Goal: Task Accomplishment & Management: Manage account settings

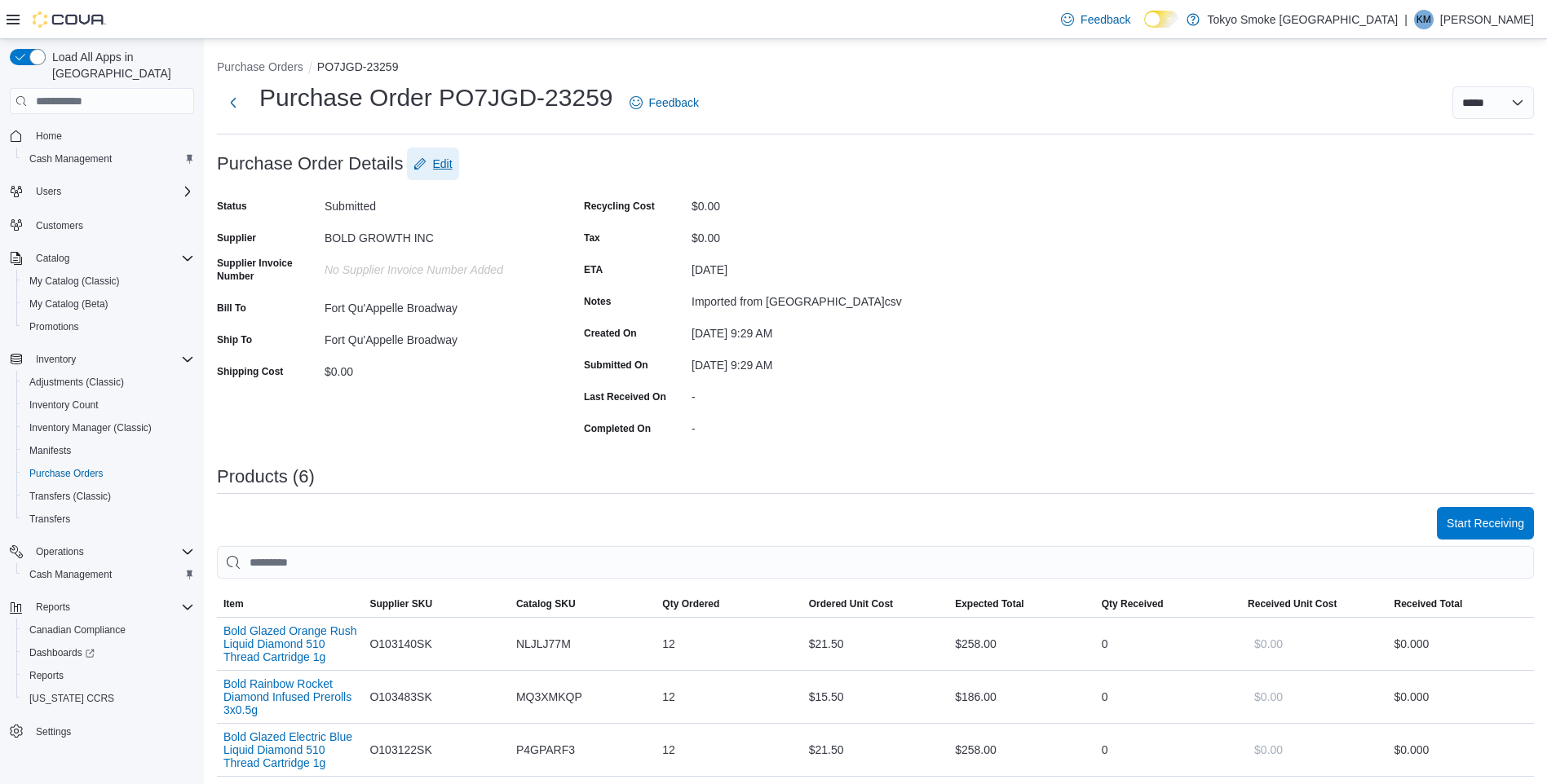
click at [442, 167] on span "Edit" at bounding box center [442, 163] width 20 height 17
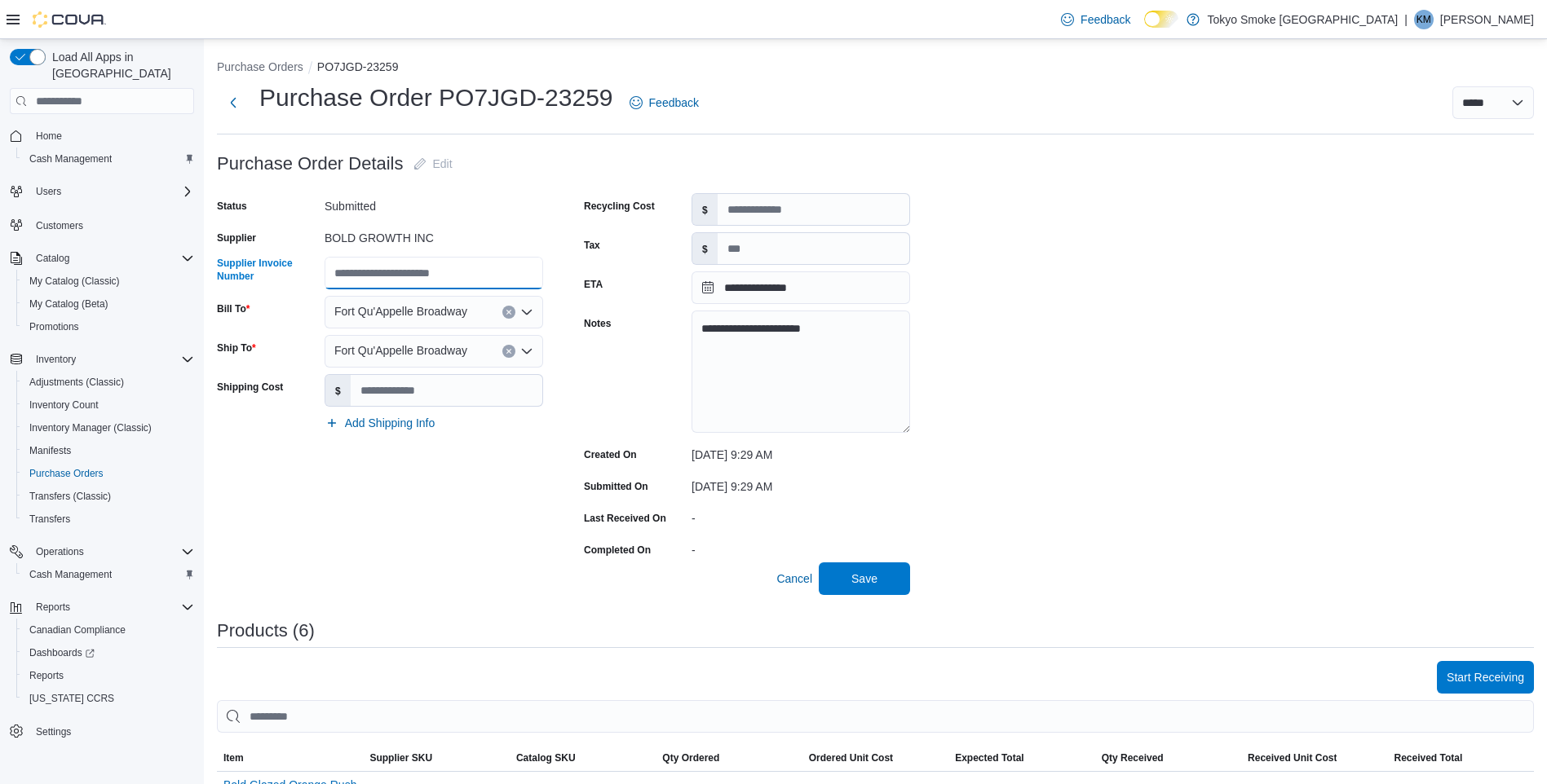
click at [472, 268] on input "Supplier Invoice Number" at bounding box center [434, 272] width 219 height 32
type input "*******"
click at [856, 590] on span "Save" at bounding box center [863, 577] width 71 height 32
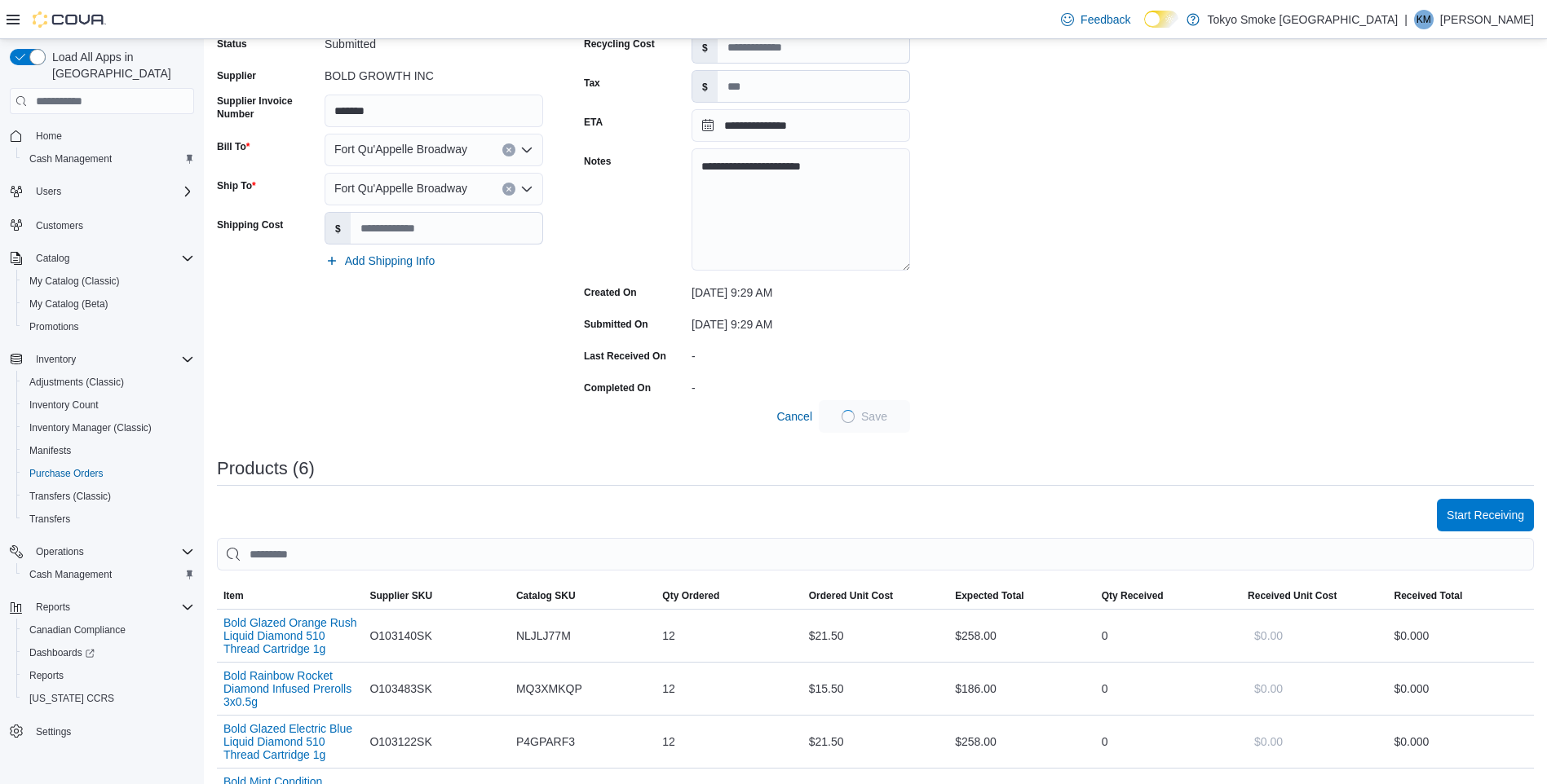
scroll to position [163, 0]
click at [1151, 447] on div "**********" at bounding box center [875, 562] width 1317 height 1156
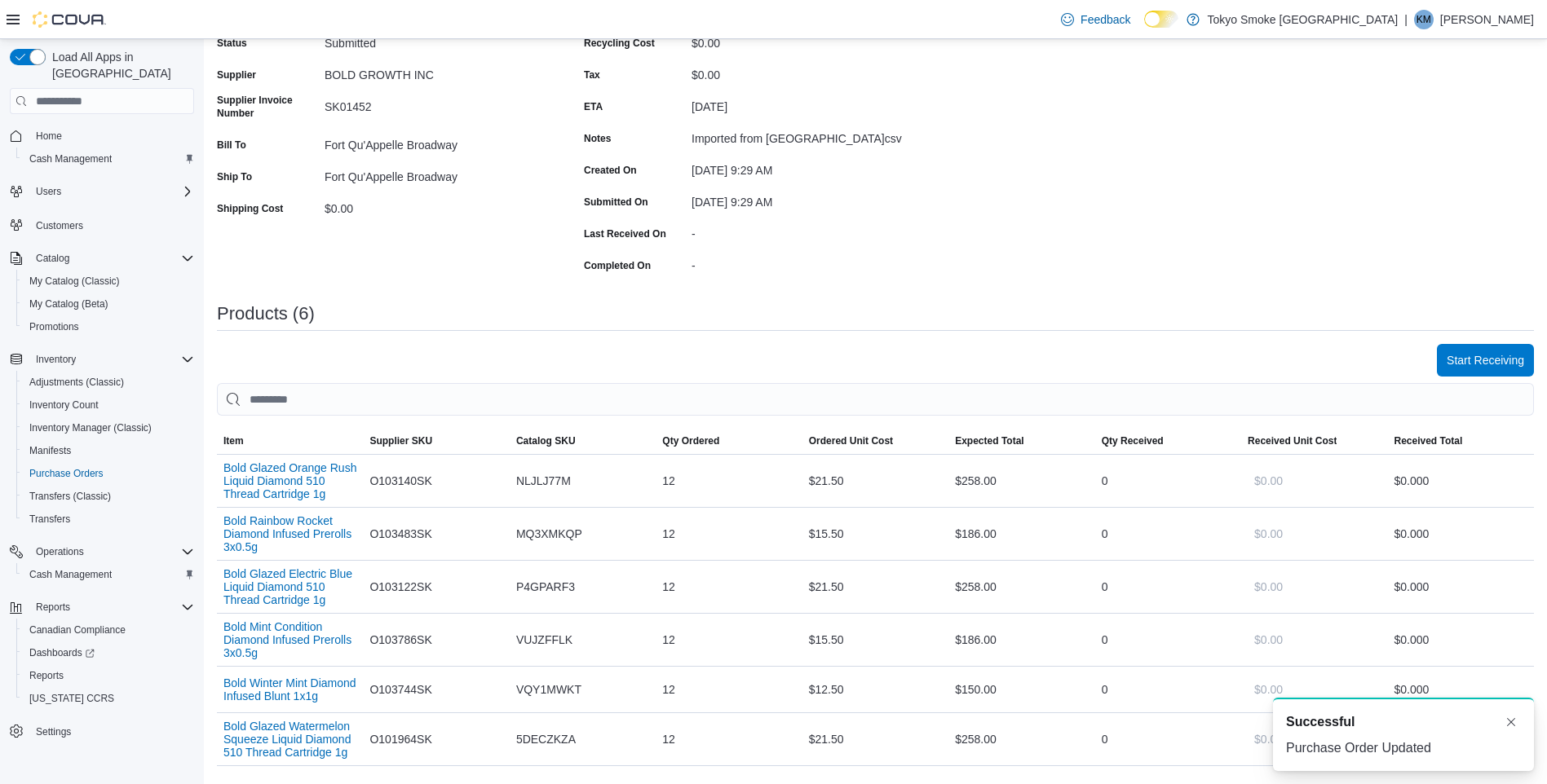
scroll to position [0, 0]
click at [1513, 363] on span "Start Receiving" at bounding box center [1484, 359] width 77 height 17
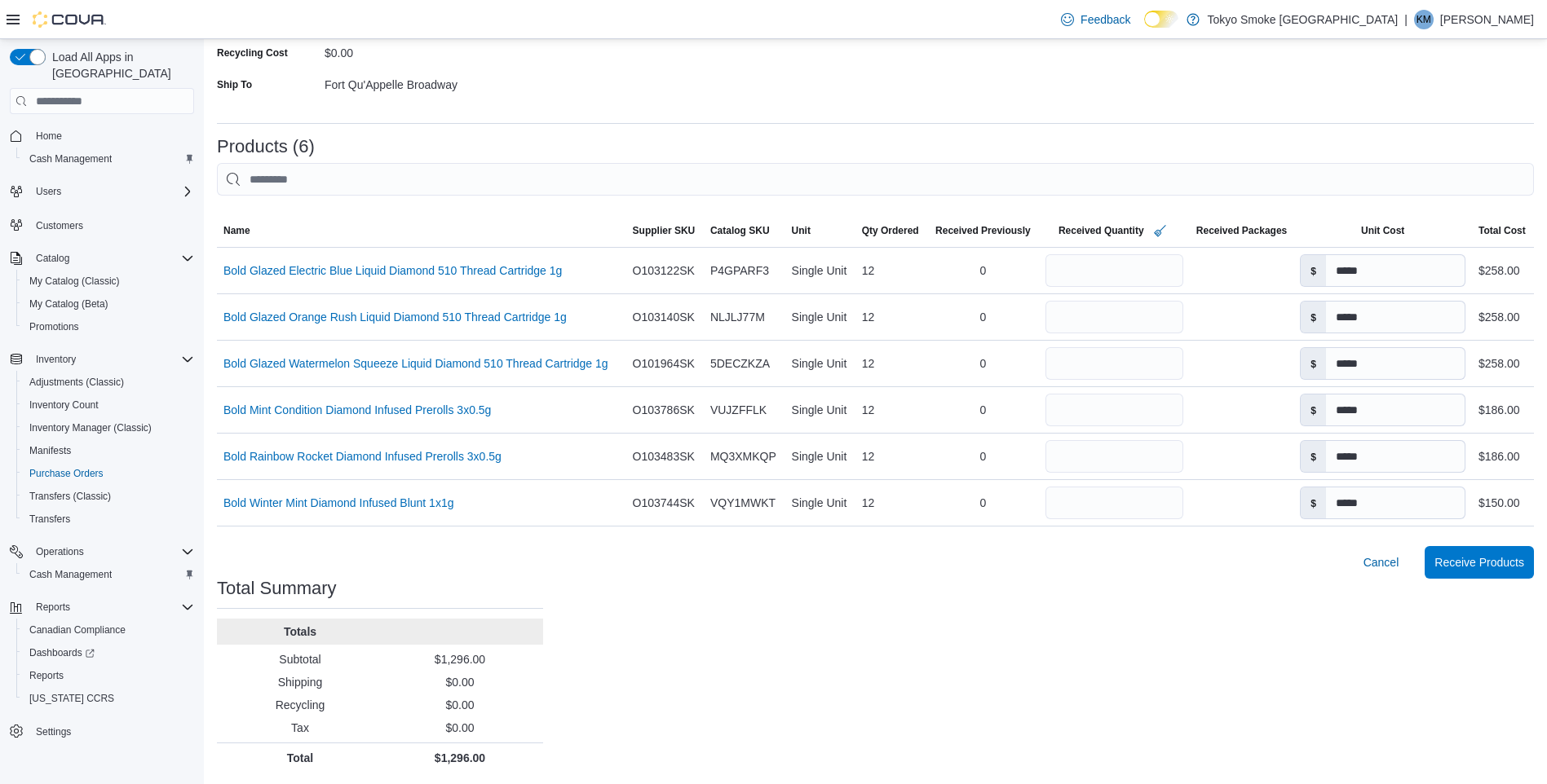
scroll to position [282, 0]
click at [1506, 565] on span "Receive Products" at bounding box center [1480, 559] width 90 height 17
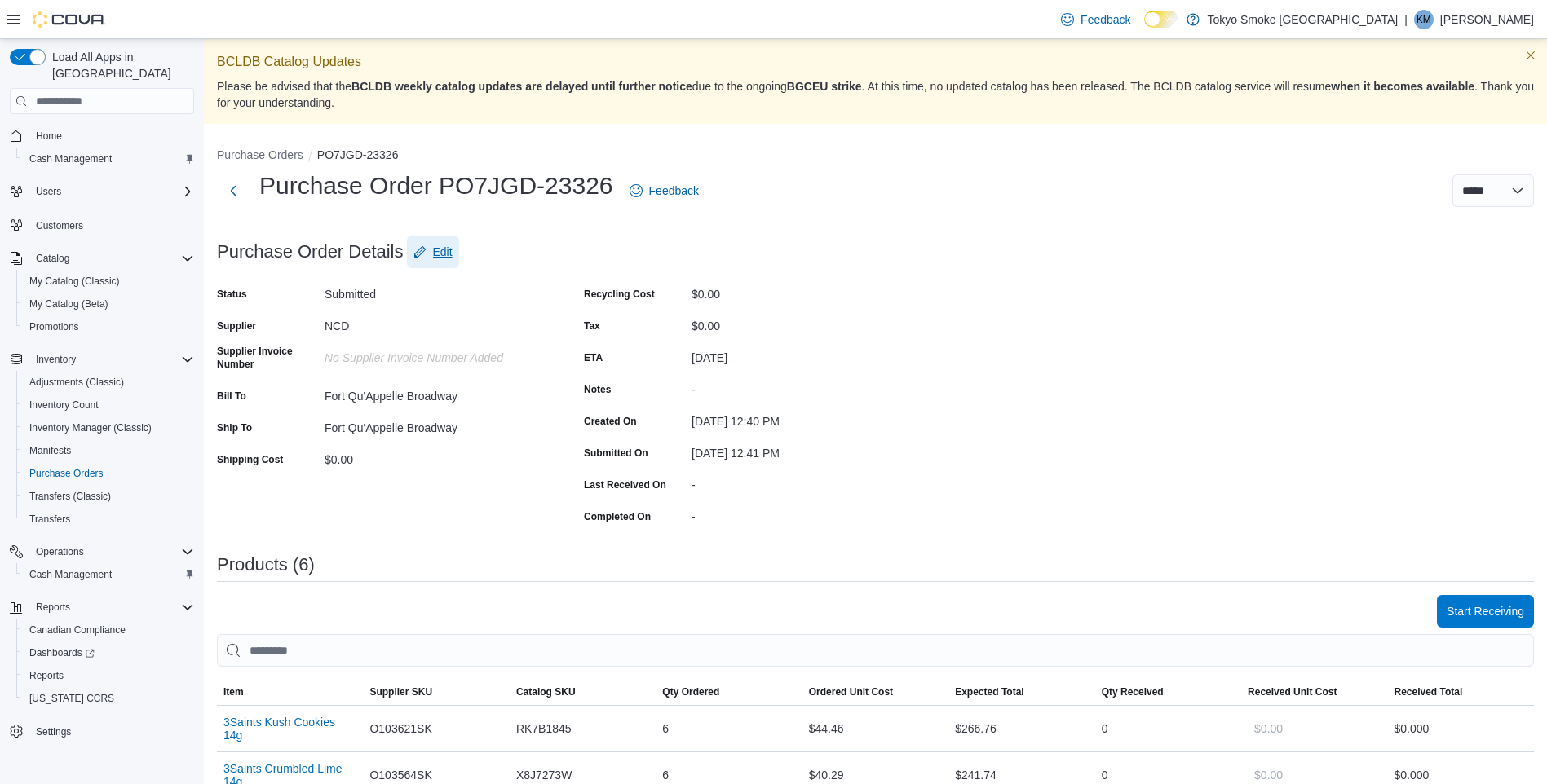
click at [451, 250] on span "Edit" at bounding box center [442, 252] width 20 height 17
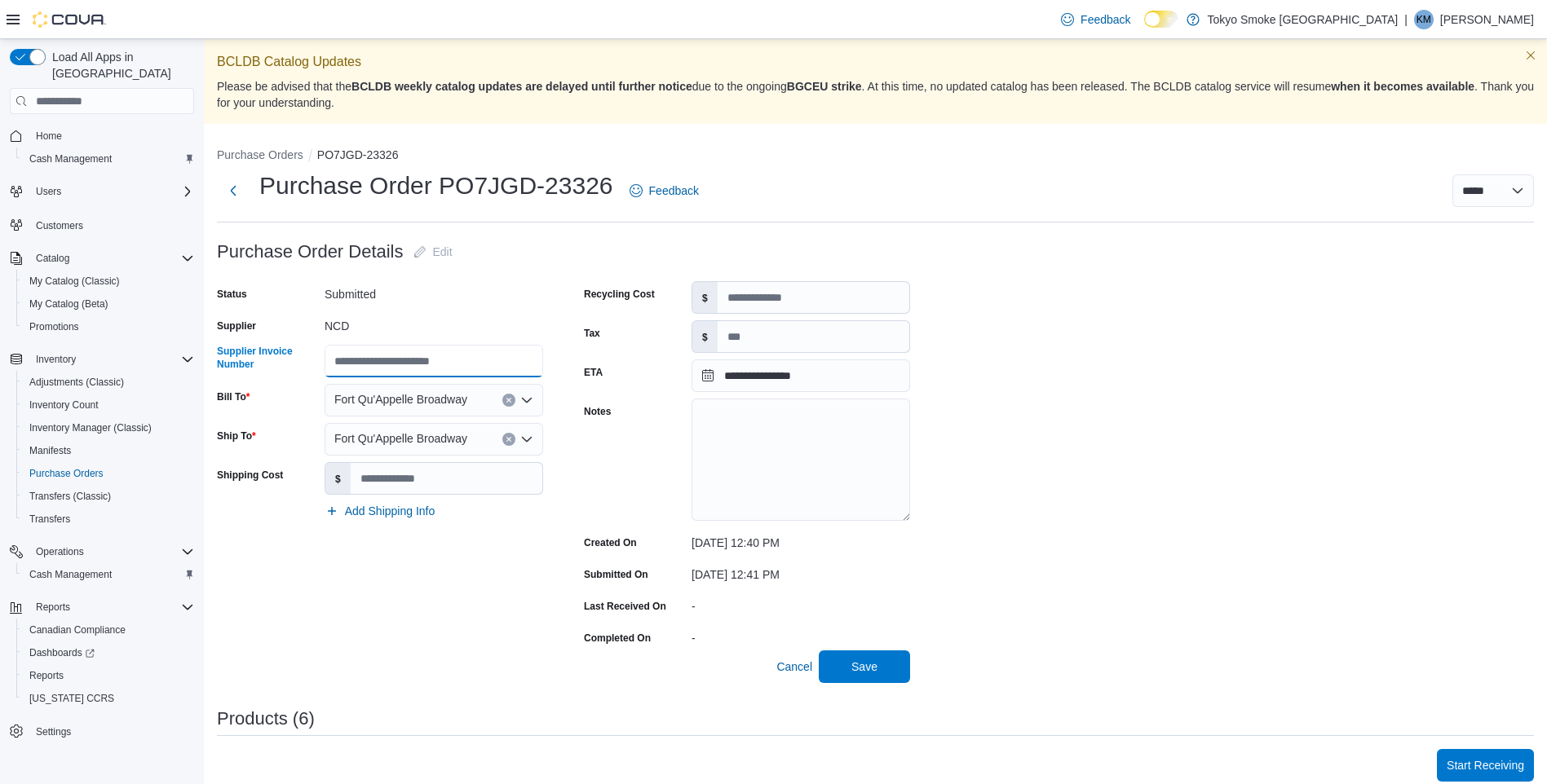
click at [458, 353] on input "Supplier Invoice Number" at bounding box center [434, 360] width 219 height 32
type input "*****"
click at [880, 659] on span "Save" at bounding box center [863, 665] width 71 height 32
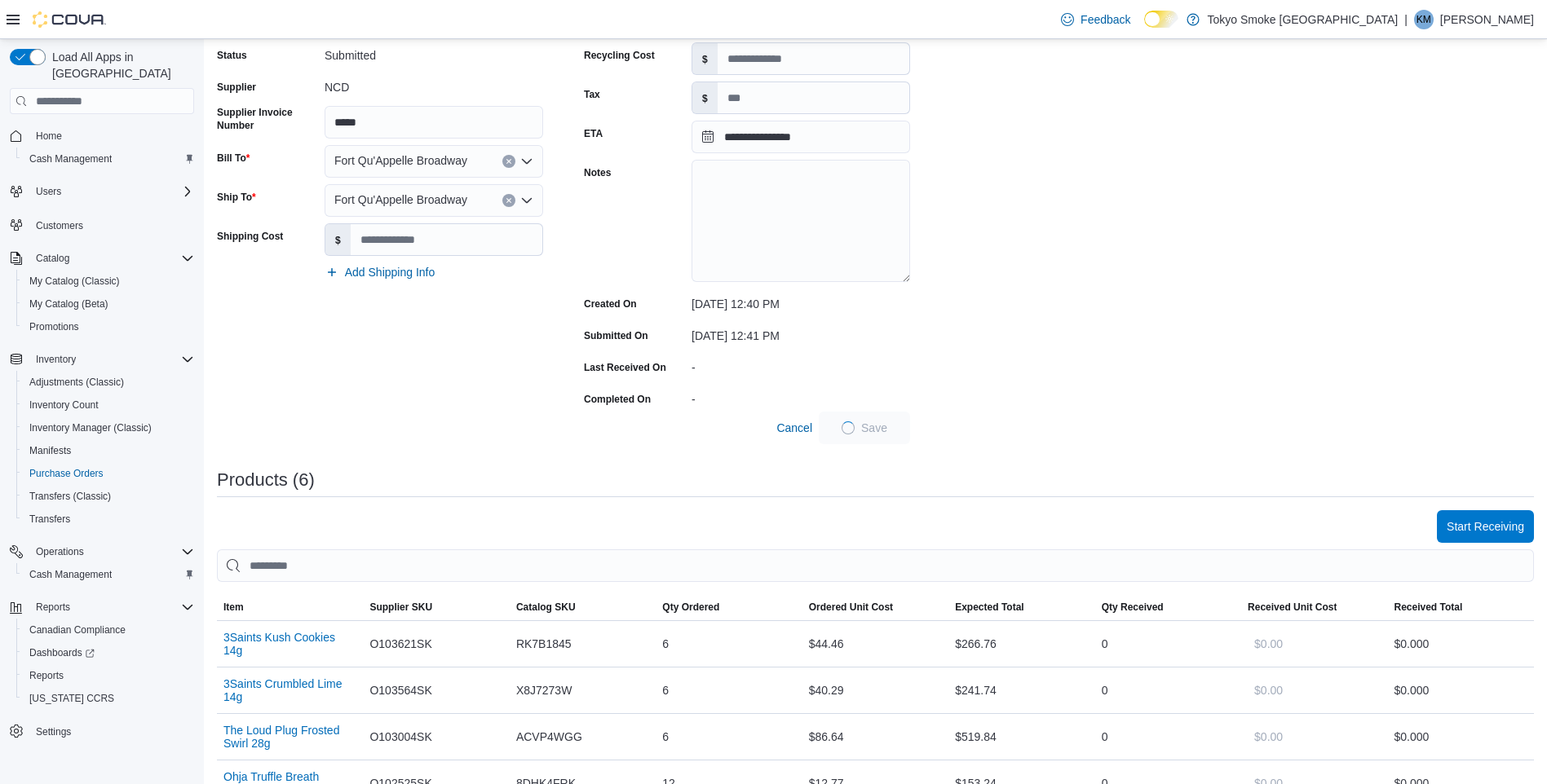
scroll to position [244, 0]
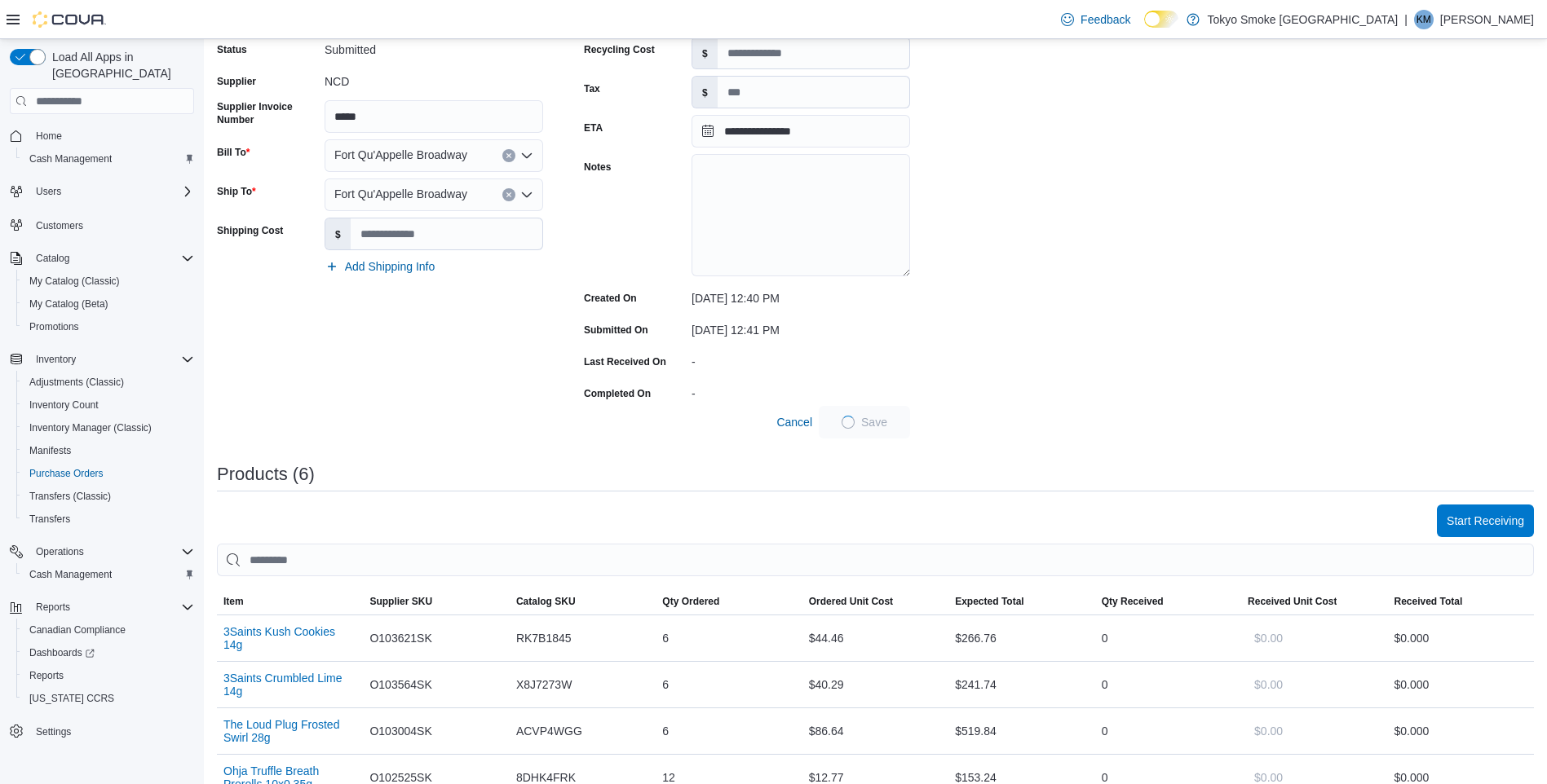
click at [993, 392] on div "**********" at bounding box center [875, 559] width 1317 height 1136
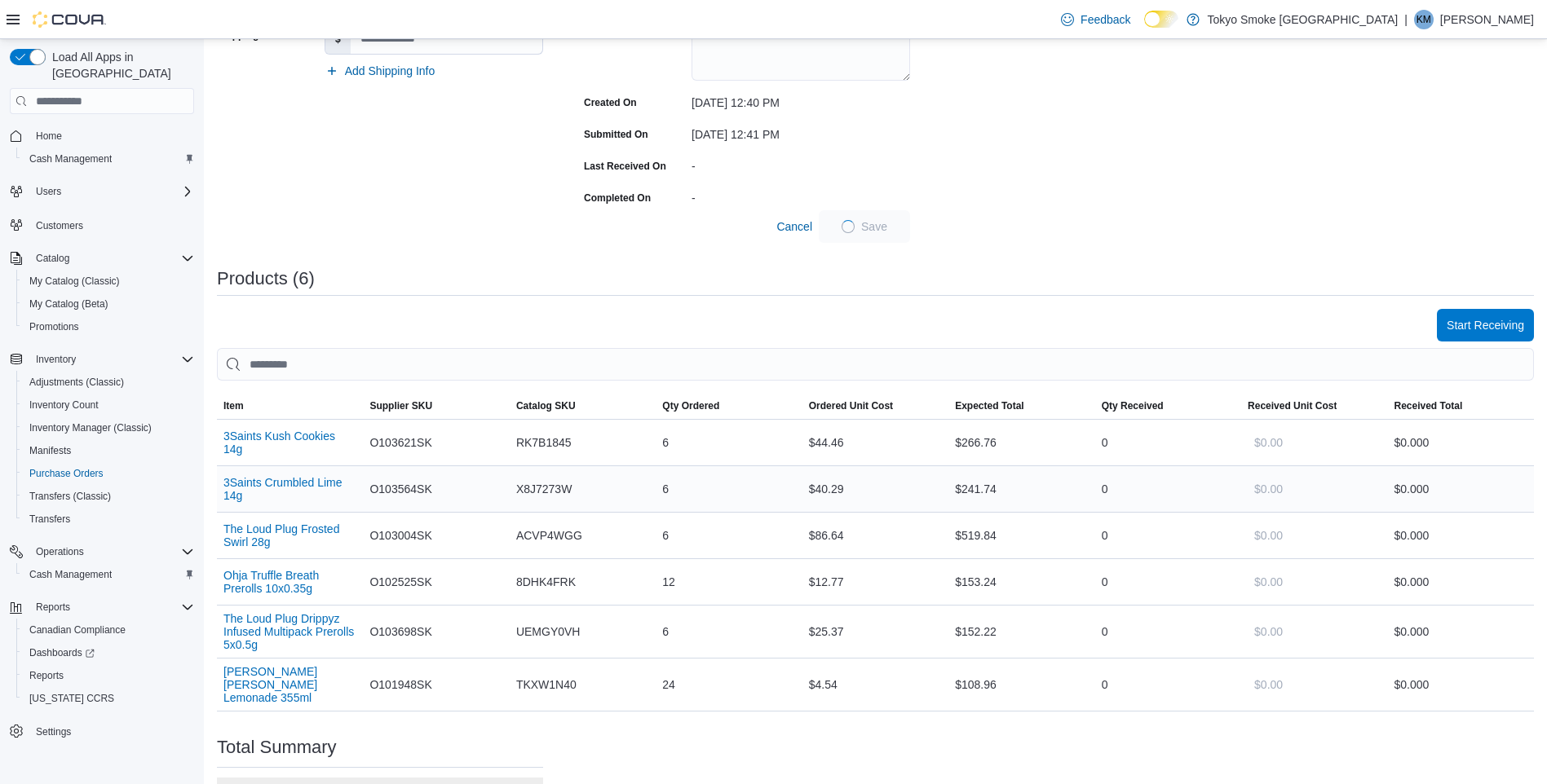
scroll to position [0, 0]
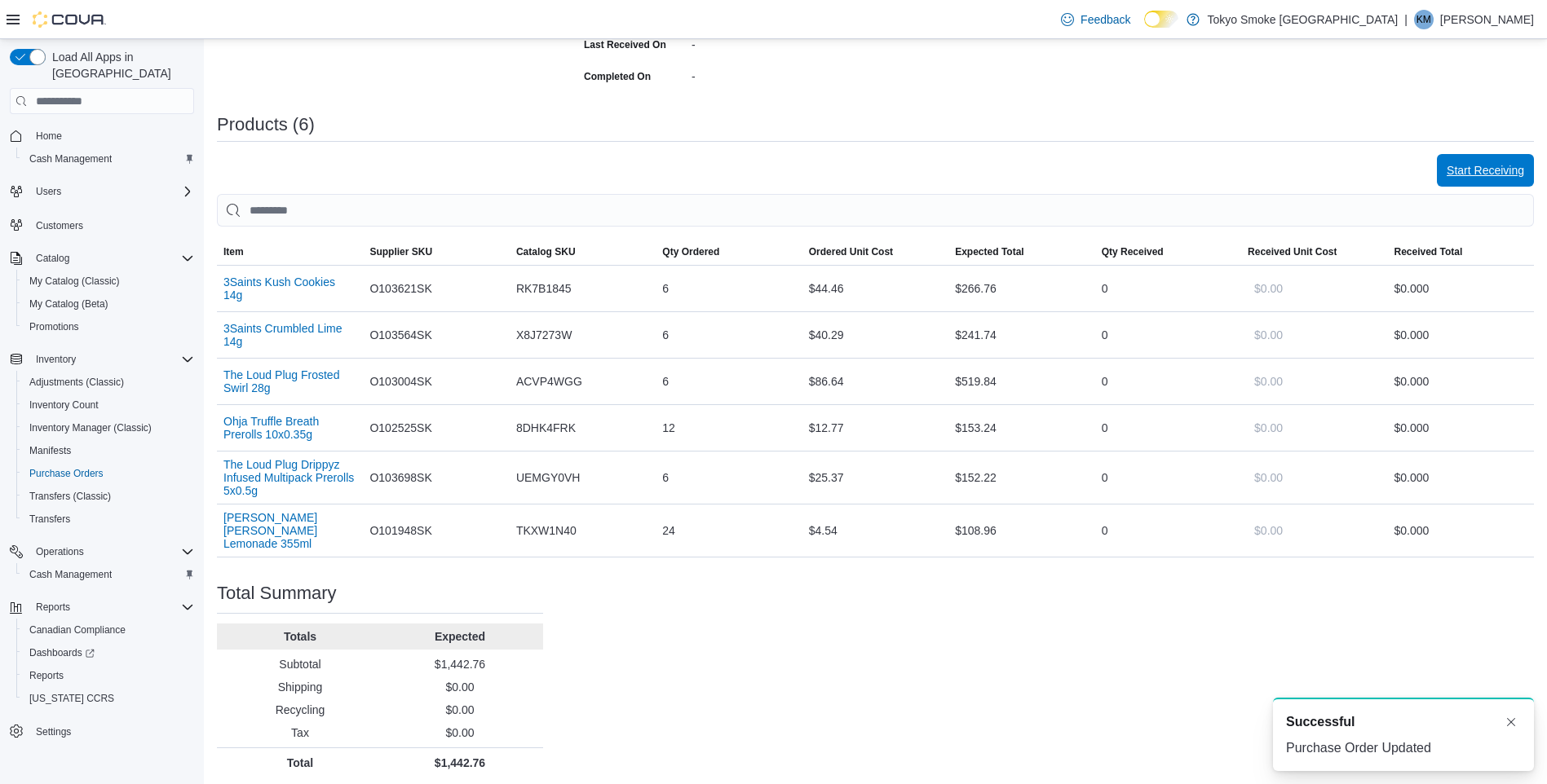
click at [1485, 180] on span "Start Receiving" at bounding box center [1484, 170] width 77 height 32
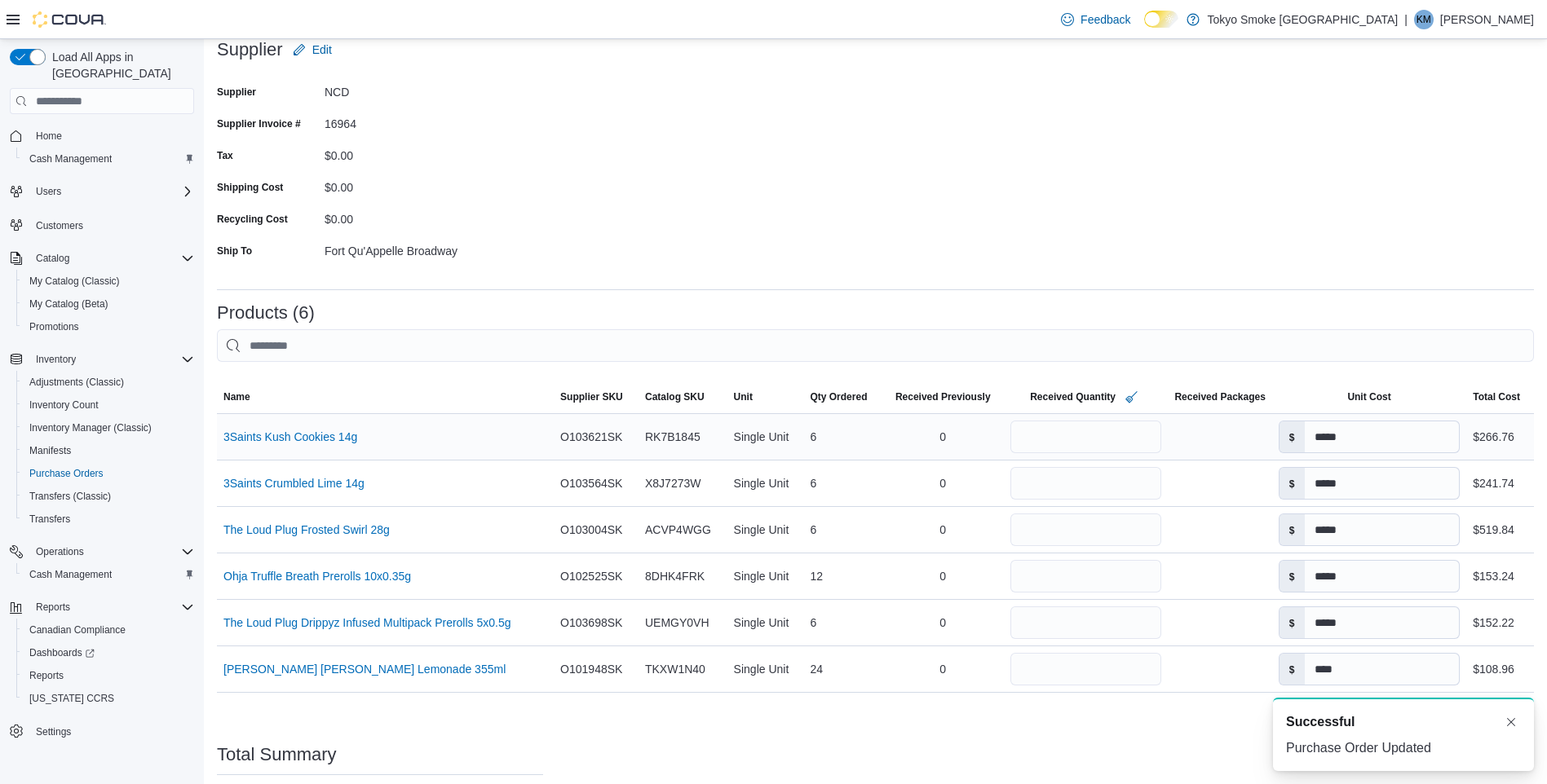
scroll to position [244, 0]
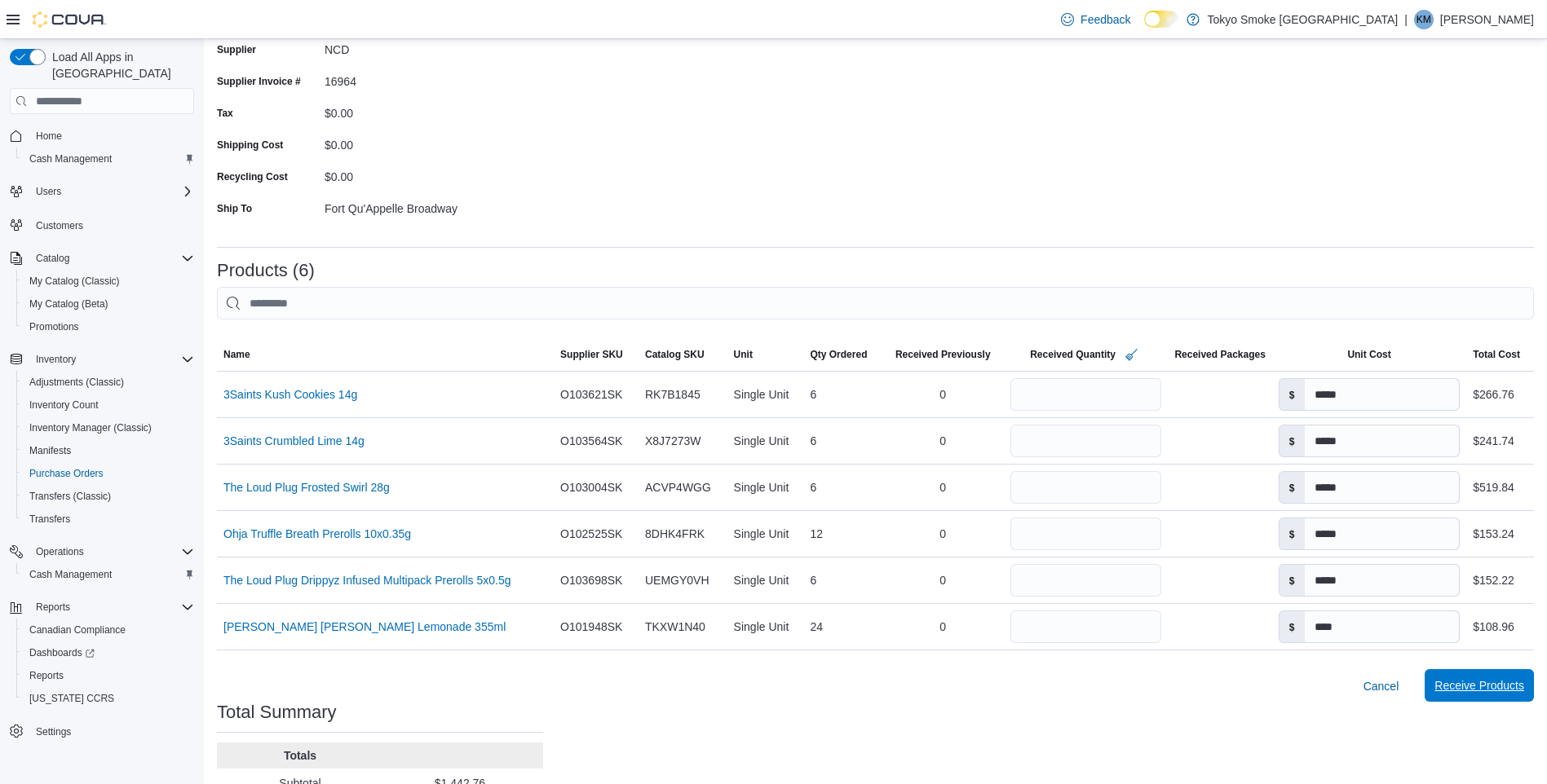
click at [1521, 681] on span "Receive Products" at bounding box center [1480, 685] width 90 height 17
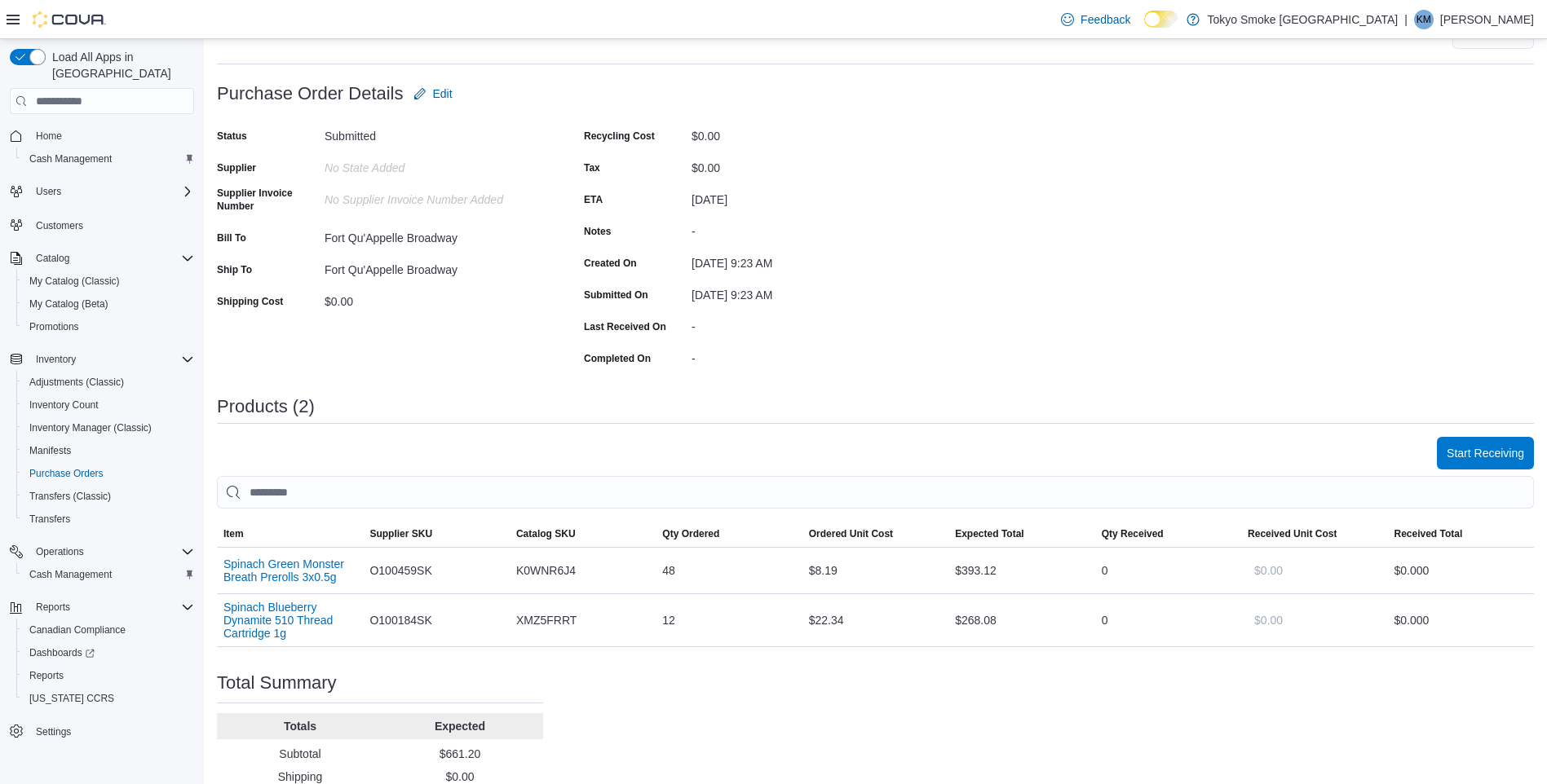
scroll to position [163, 0]
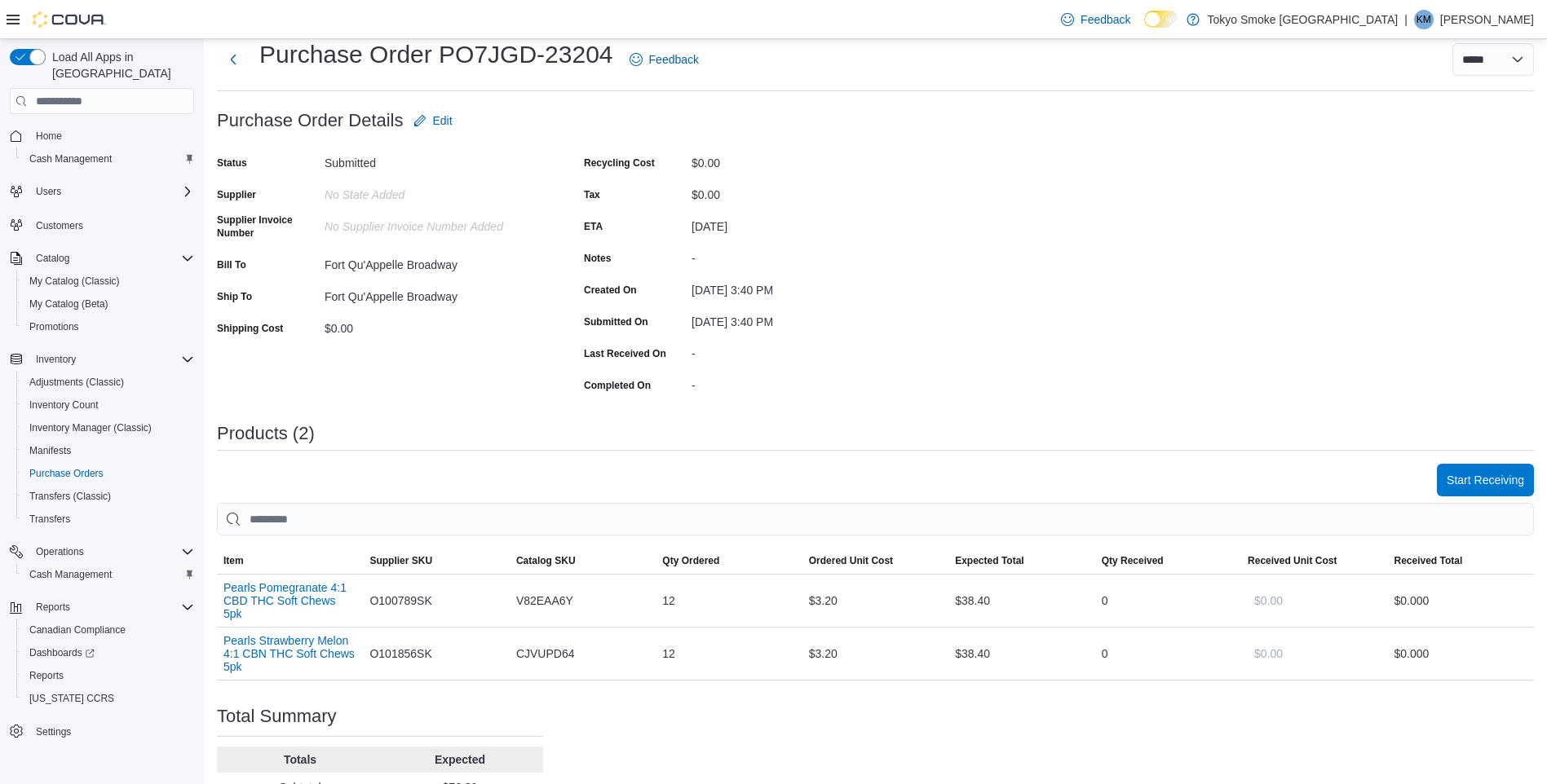
scroll to position [143, 0]
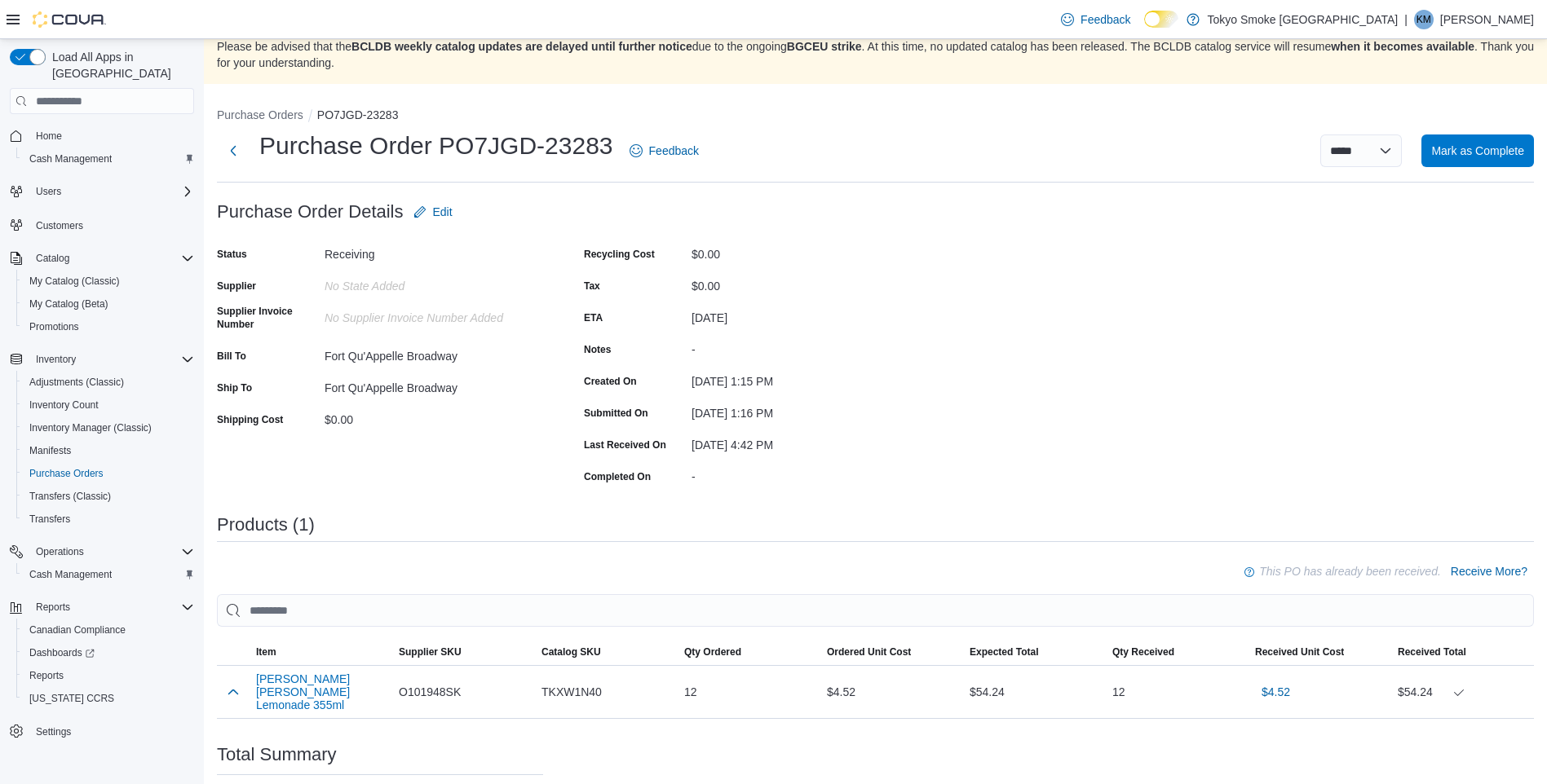
scroll to position [62, 0]
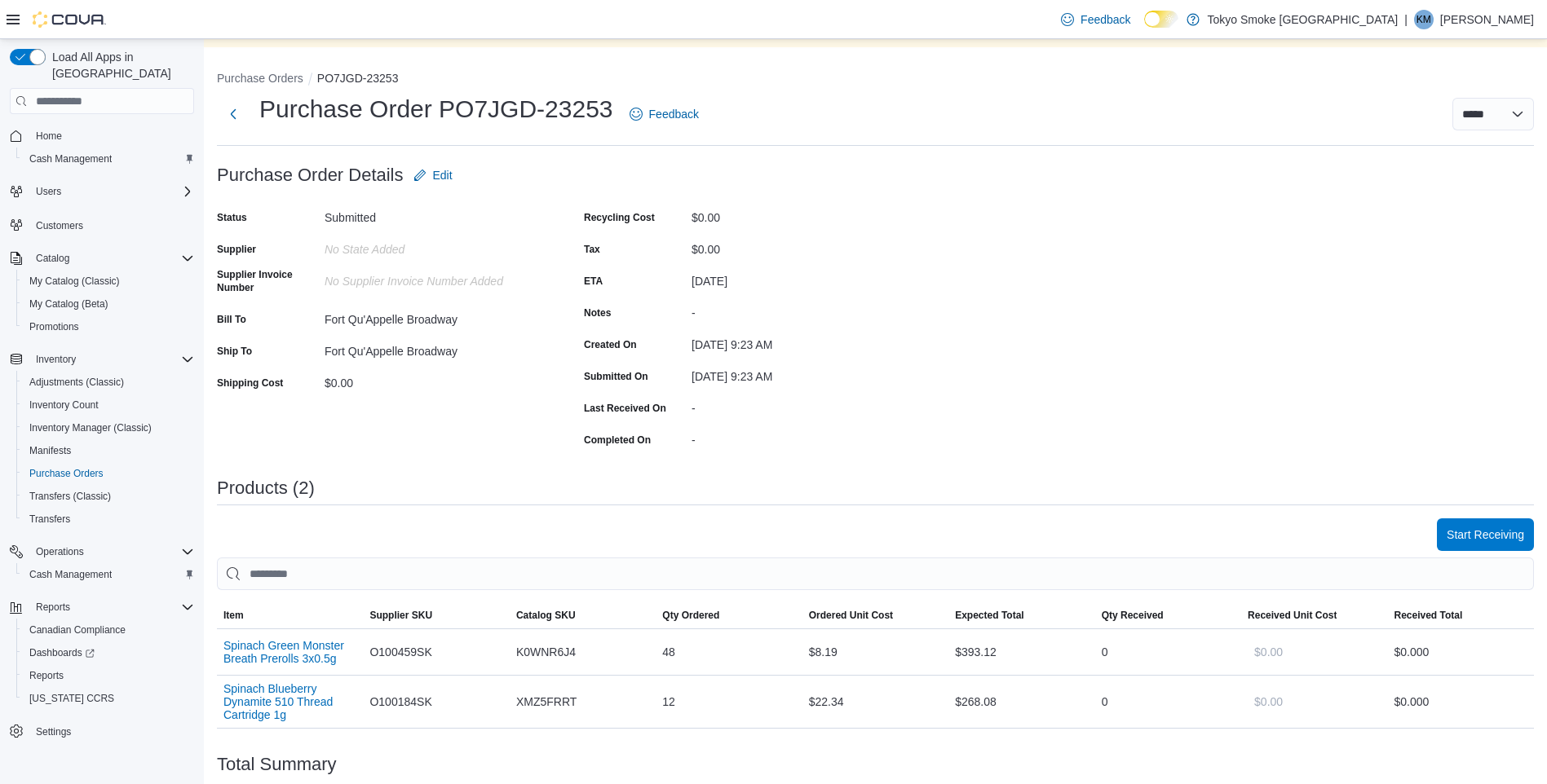
scroll to position [81, 0]
